Goal: Task Accomplishment & Management: Manage account settings

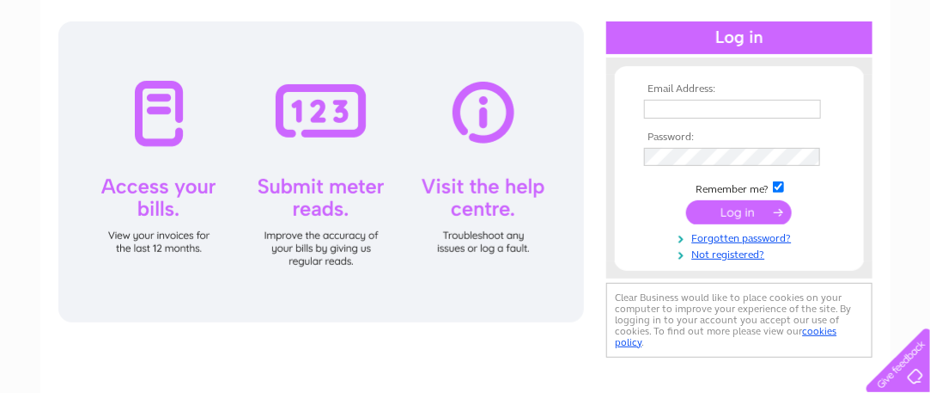
type input "jennycoops@yahoo.co.uk"
drag, startPoint x: 745, startPoint y: 204, endPoint x: 0, endPoint y: 167, distance: 746.4
click at [745, 205] on input "submit" at bounding box center [739, 212] width 106 height 24
click at [149, 133] on div at bounding box center [321, 171] width 526 height 301
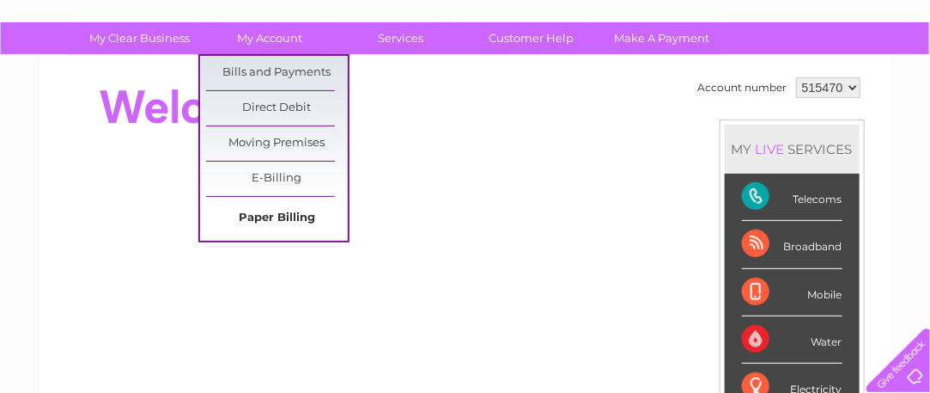
scroll to position [172, 0]
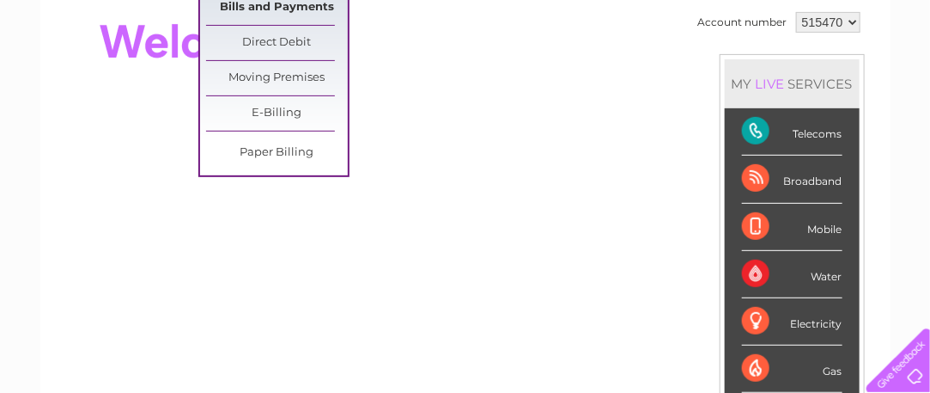
click at [303, 3] on link "Bills and Payments" at bounding box center [277, 8] width 142 height 34
click at [303, 6] on link "Bills and Payments" at bounding box center [277, 8] width 142 height 34
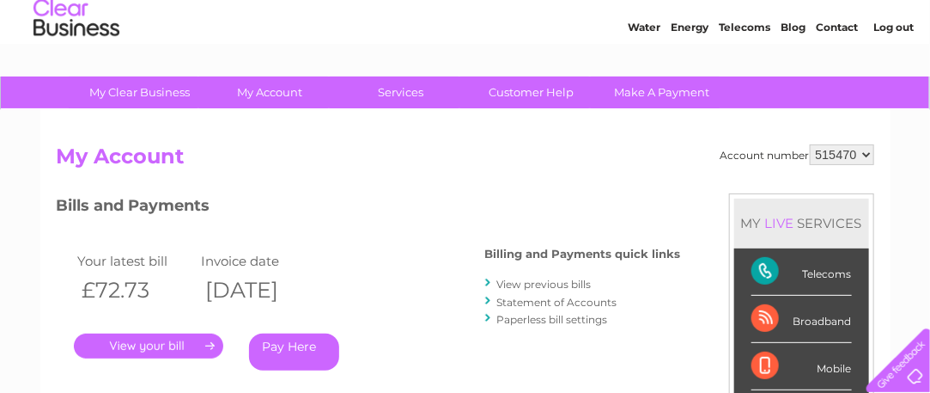
scroll to position [86, 0]
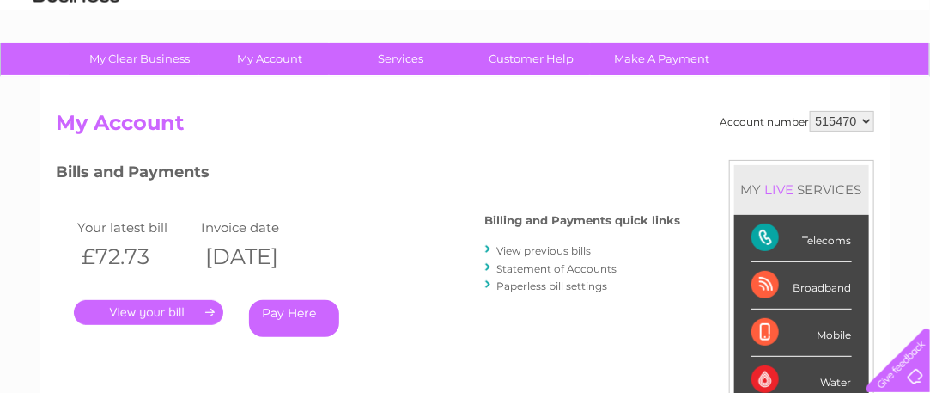
click at [175, 310] on link "." at bounding box center [148, 312] width 149 height 25
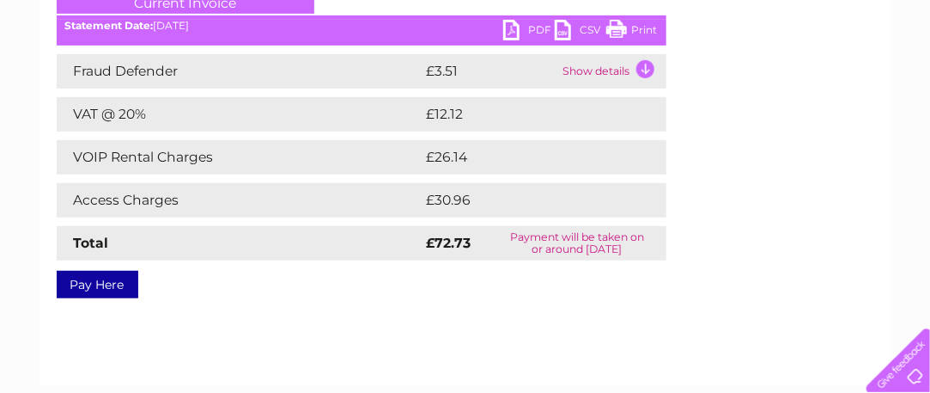
scroll to position [172, 0]
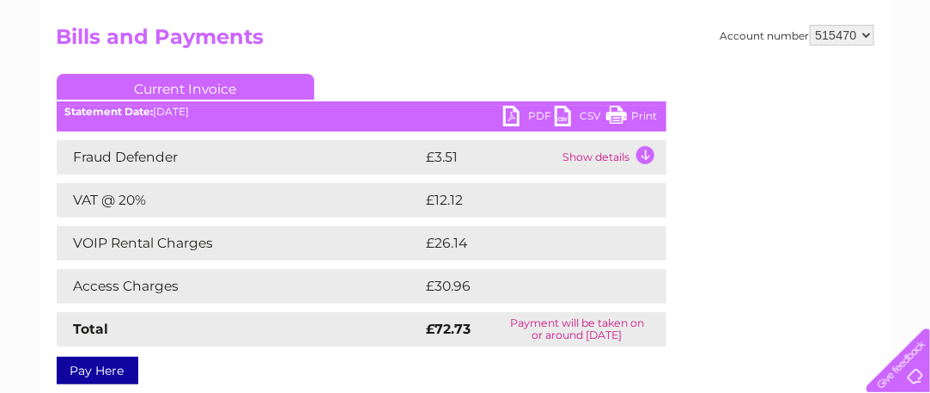
click at [508, 113] on link "PDF" at bounding box center [529, 118] width 52 height 25
